Goal: Task Accomplishment & Management: Use online tool/utility

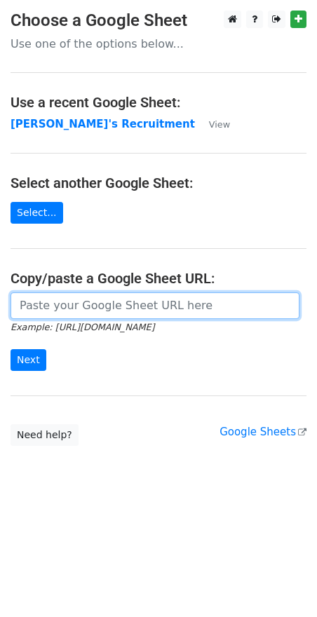
click at [129, 307] on input "url" at bounding box center [155, 305] width 289 height 27
paste input "[URL][DOMAIN_NAME]"
type input "[URL][DOMAIN_NAME]"
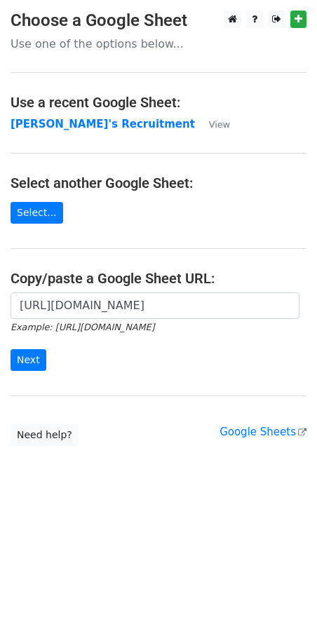
scroll to position [0, 0]
click at [32, 358] on input "Next" at bounding box center [29, 360] width 36 height 22
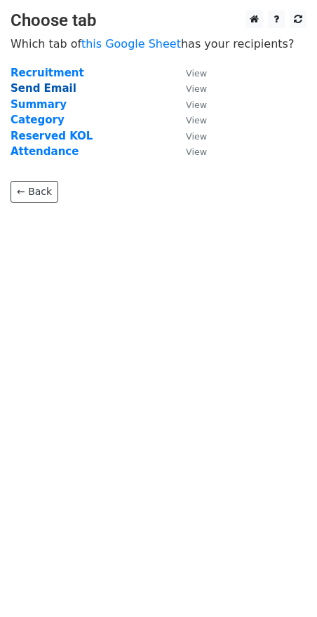
click at [39, 88] on strong "Send Email" at bounding box center [44, 88] width 66 height 13
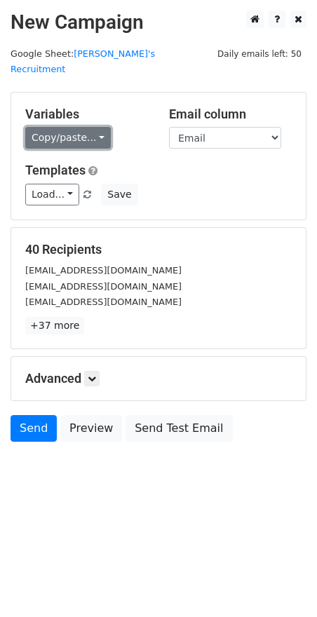
click at [97, 127] on link "Copy/paste..." at bounding box center [67, 138] width 85 height 22
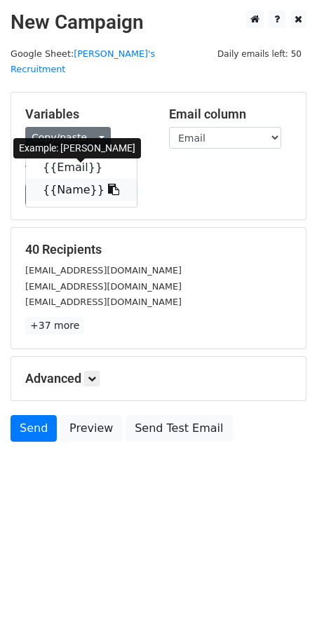
click at [108, 184] on icon at bounding box center [113, 189] width 11 height 11
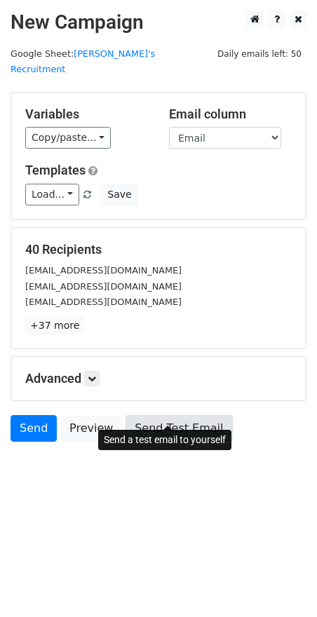
click at [149, 415] on link "Send Test Email" at bounding box center [178, 428] width 107 height 27
